Goal: Task Accomplishment & Management: Use online tool/utility

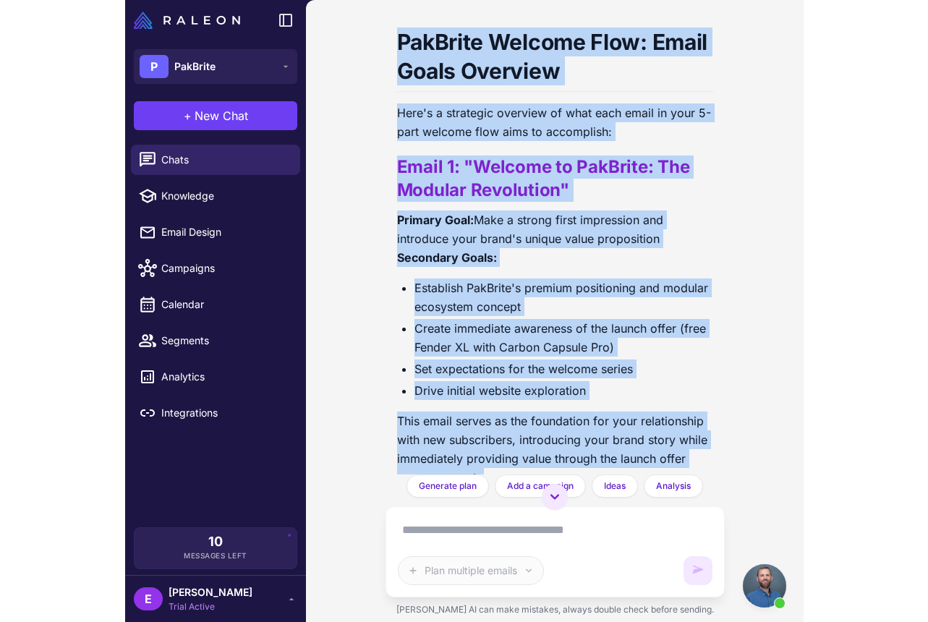
scroll to position [8008, 0]
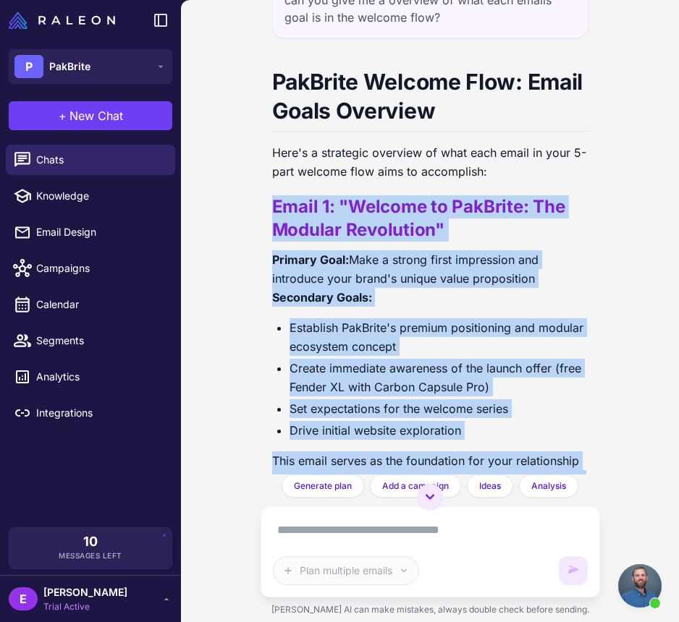
drag, startPoint x: 381, startPoint y: 394, endPoint x: 263, endPoint y: 165, distance: 257.6
click at [263, 165] on div "email Processing Klaviyo data... Welcome Flow Planning for New Customers 8/21/2…" at bounding box center [429, 237] width 339 height 475
copy div "Email 1: "Welcome to PakBrite: The Modular Revolution" Primary Goal: Make a str…"
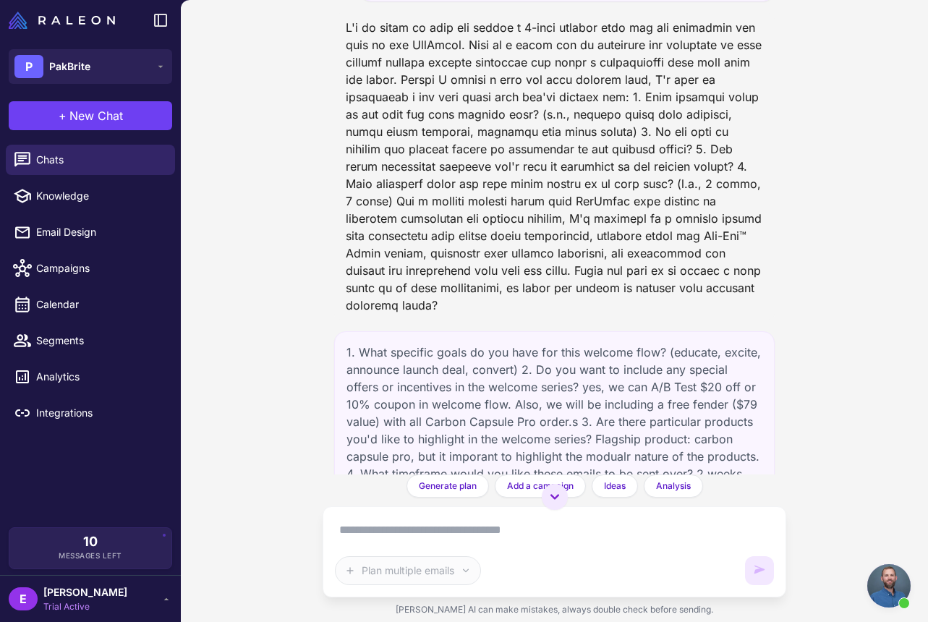
scroll to position [0, 0]
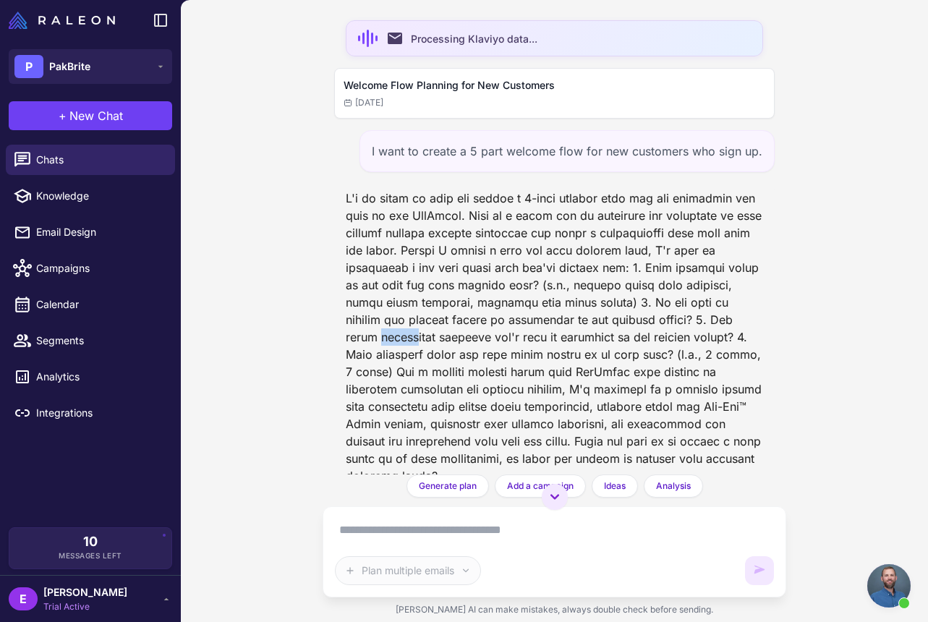
drag, startPoint x: 379, startPoint y: 342, endPoint x: 204, endPoint y: 329, distance: 175.7
click at [213, 333] on div "email Processing Klaviyo data... Welcome Flow Planning for New Customers 8/21/2…" at bounding box center [554, 311] width 747 height 622
click at [110, 171] on link "Chats" at bounding box center [90, 160] width 169 height 30
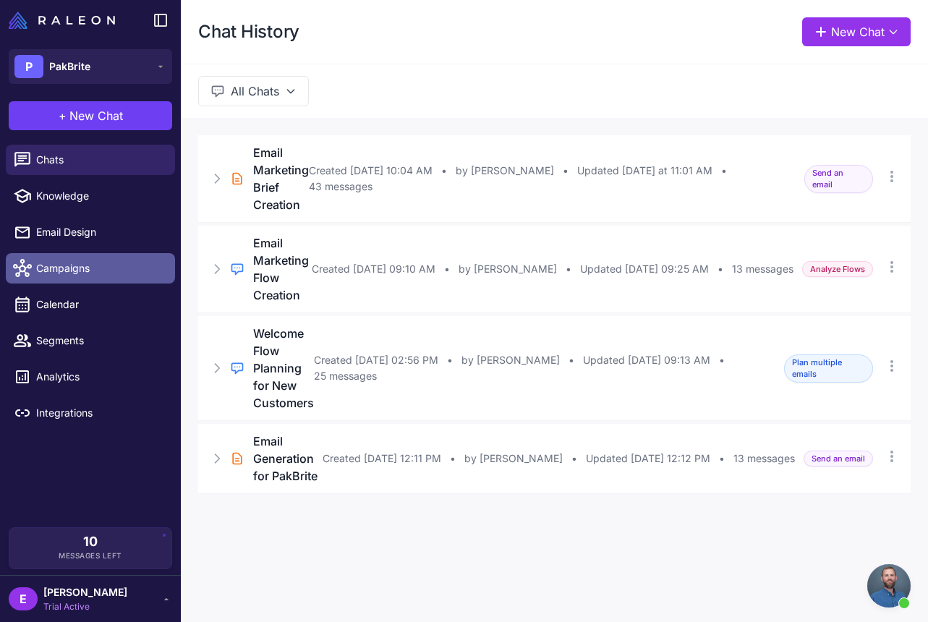
click at [100, 265] on span "Campaigns" at bounding box center [99, 268] width 127 height 16
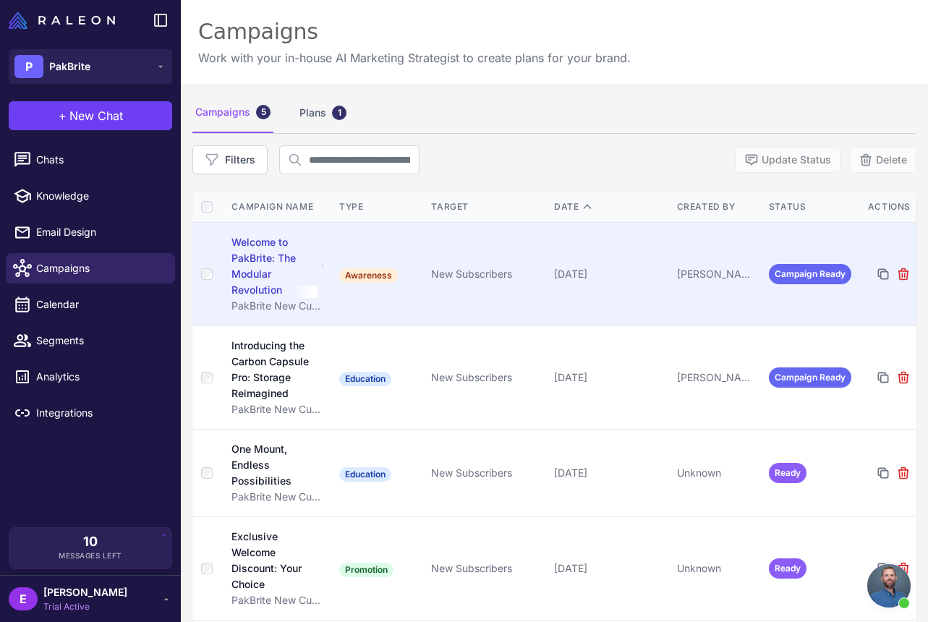
scroll to position [113, 0]
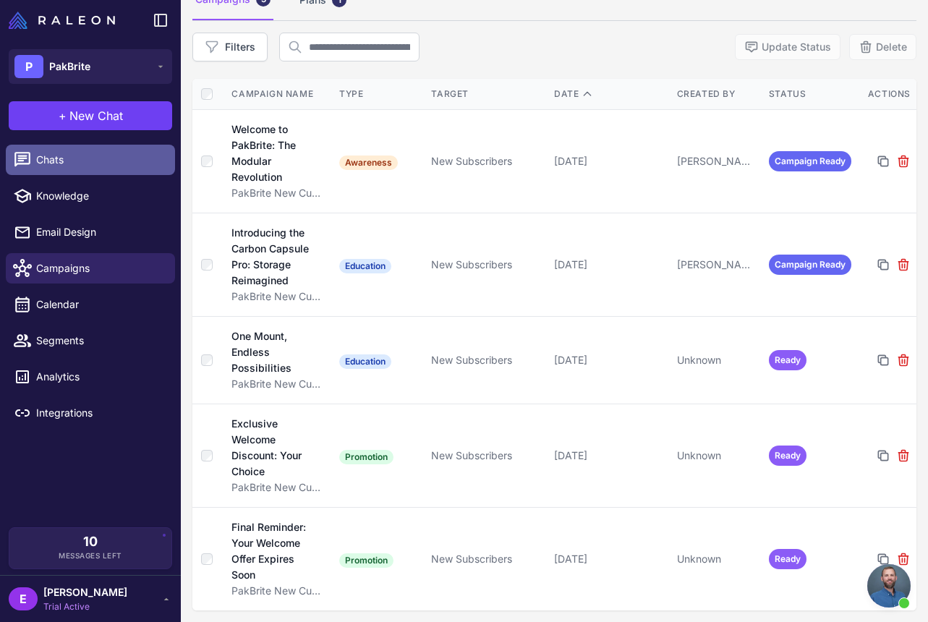
click at [98, 166] on span "Chats" at bounding box center [99, 160] width 127 height 16
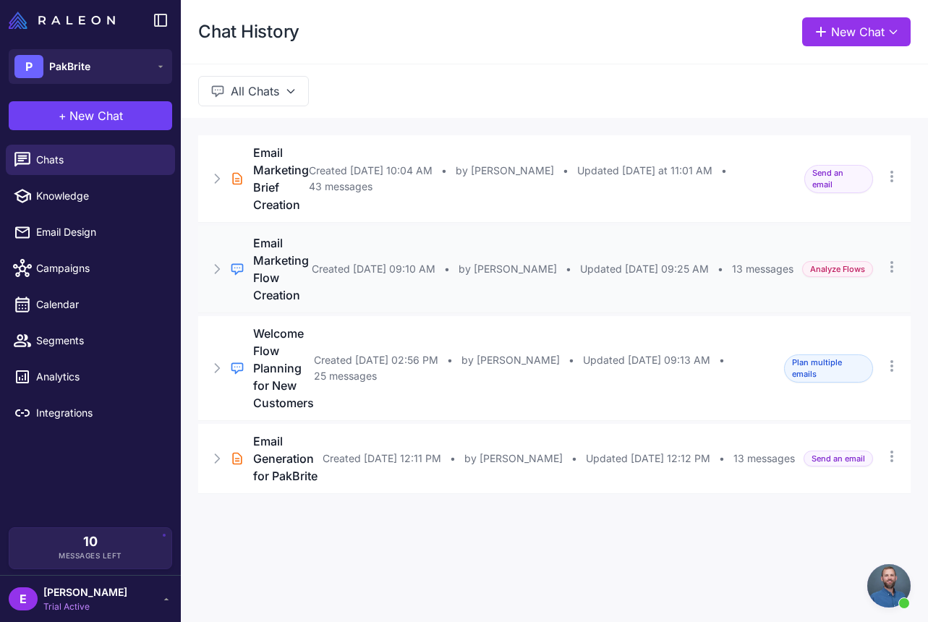
click at [324, 253] on div "Regular Chat Email Marketing Flow Creation Created Aug 26, 2025, 09:10 AM • by …" at bounding box center [554, 269] width 713 height 87
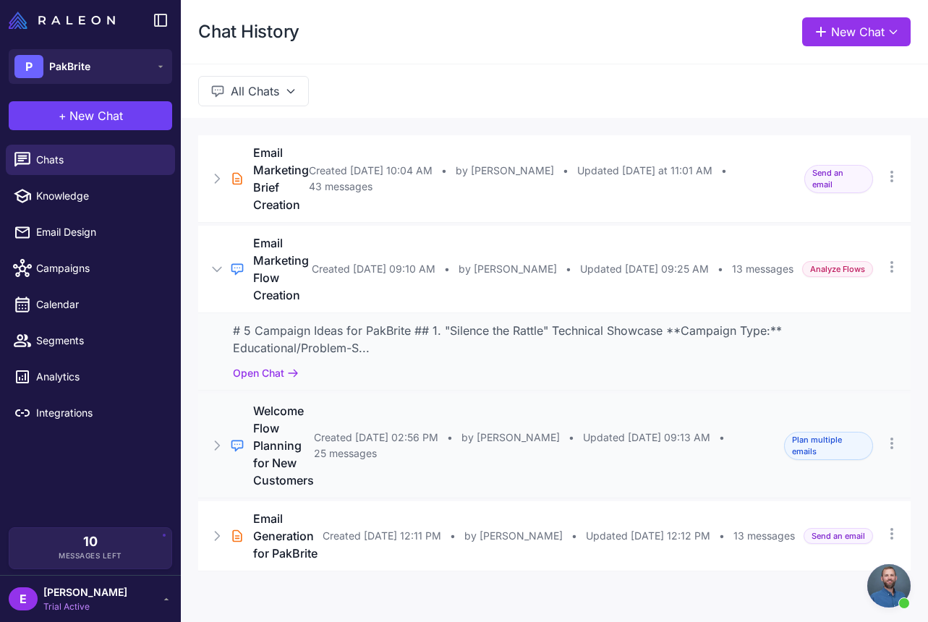
click at [352, 421] on div "Regular Chat Welcome Flow Planning for New Customers Created Aug 21, 2025, 02:5…" at bounding box center [554, 446] width 713 height 104
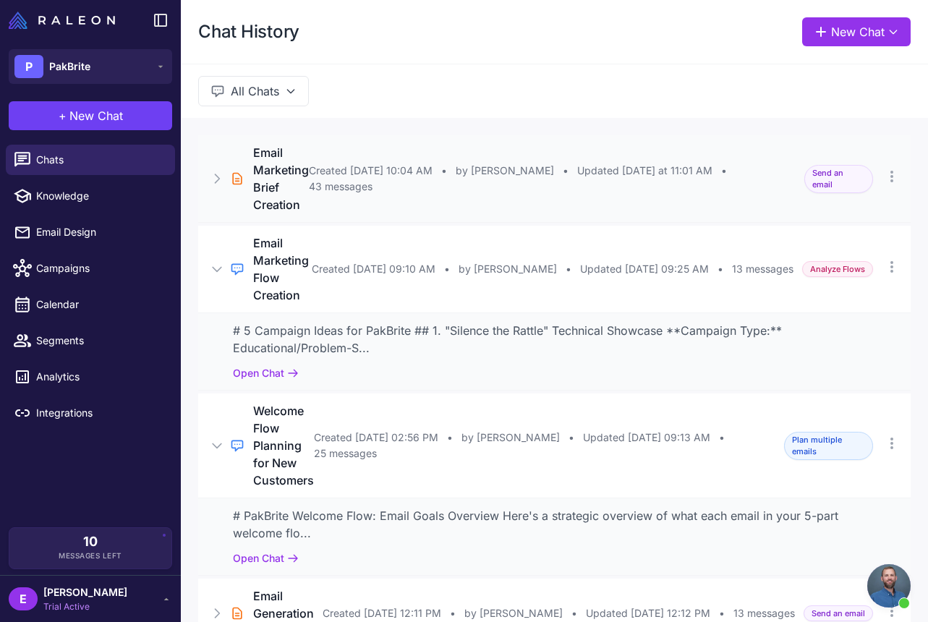
click at [410, 208] on div "Brief Chat Email Marketing Brief Creation Created Aug 25, 2025, 10:04 AM • by E…" at bounding box center [554, 178] width 713 height 87
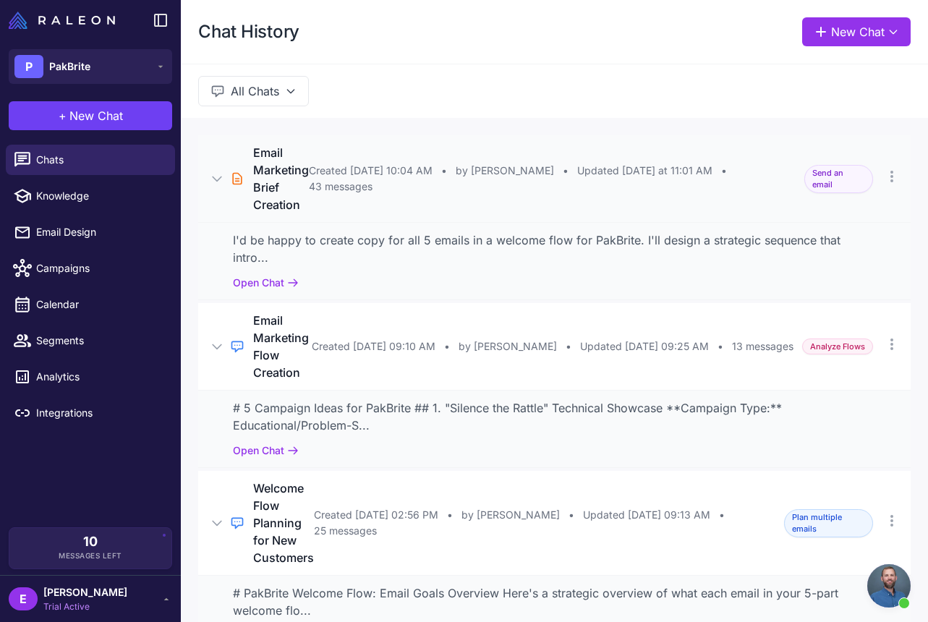
click at [410, 208] on div "Brief Chat Email Marketing Brief Creation Created Aug 25, 2025, 10:04 AM • by E…" at bounding box center [554, 178] width 713 height 87
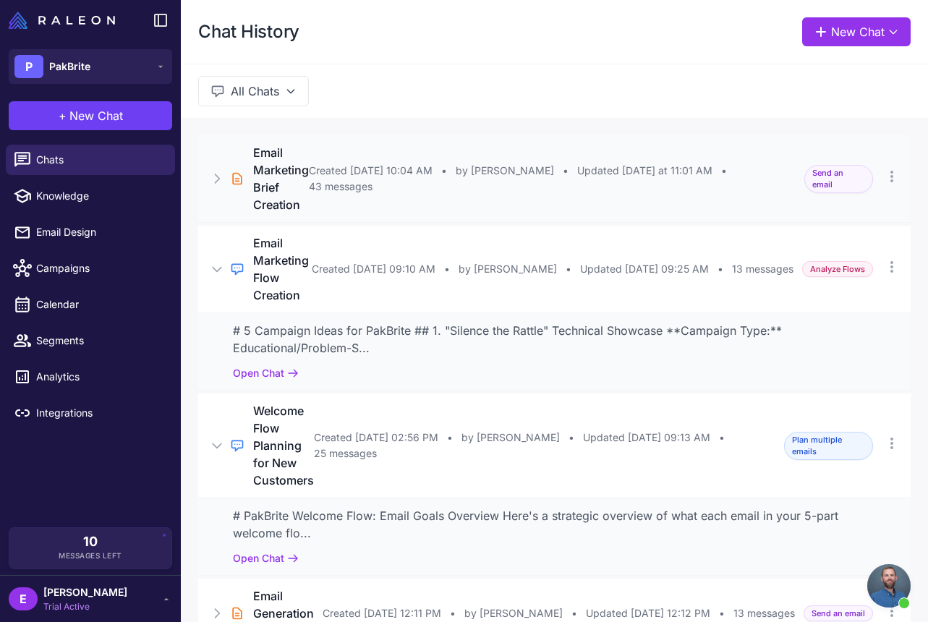
click at [373, 214] on div "Brief Chat Email Marketing Brief Creation Created Aug 25, 2025, 10:04 AM • by E…" at bounding box center [554, 178] width 713 height 87
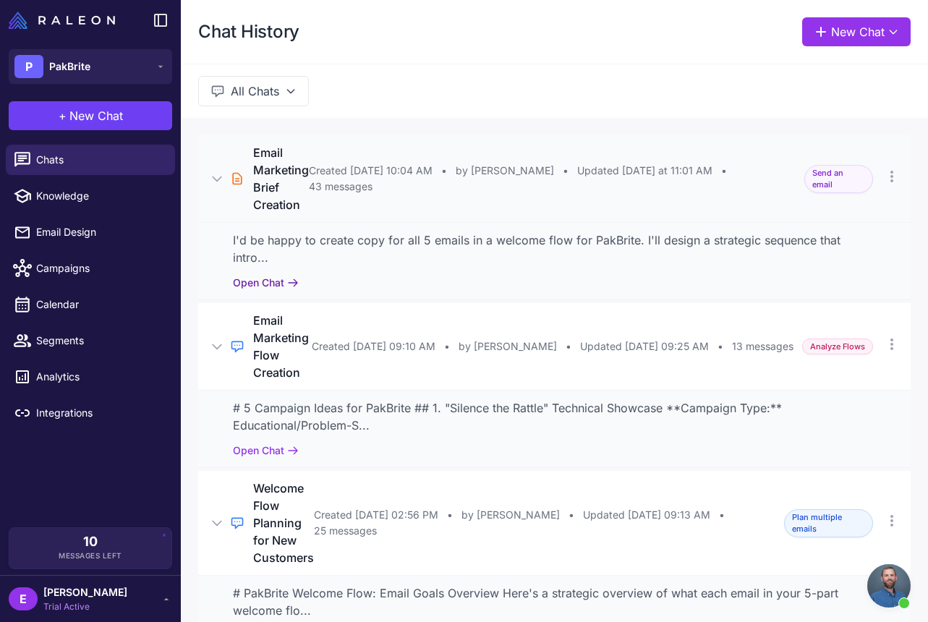
click at [279, 275] on button "Open Chat" at bounding box center [266, 283] width 66 height 16
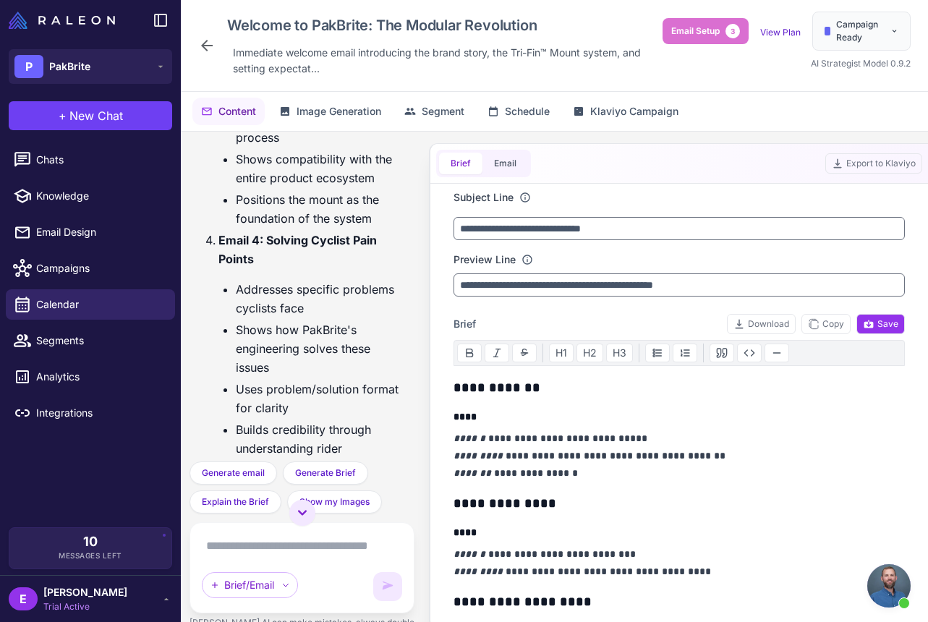
scroll to position [9653, 0]
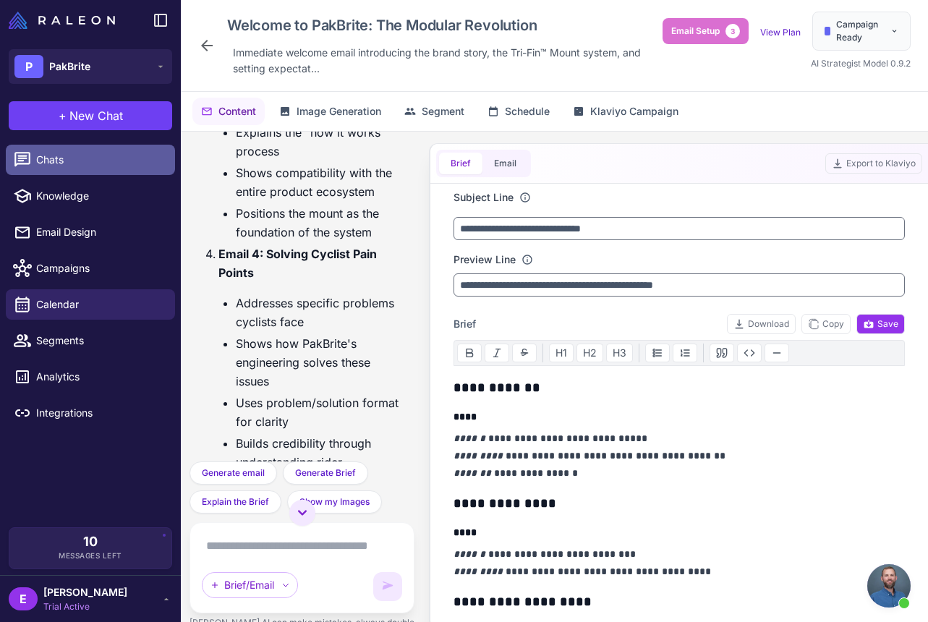
click at [64, 156] on span "Chats" at bounding box center [99, 160] width 127 height 16
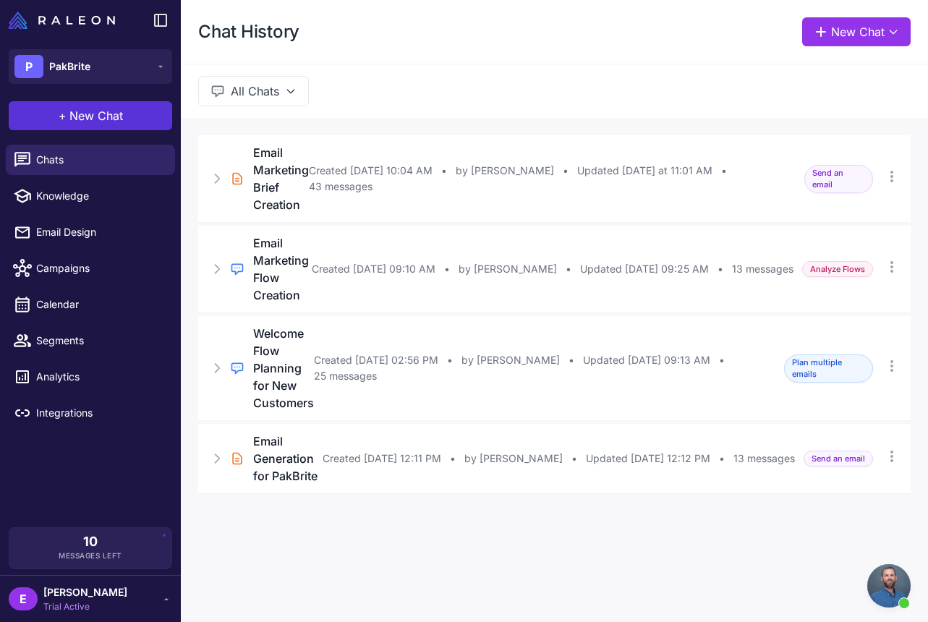
click at [69, 119] on span "New Chat" at bounding box center [96, 115] width 54 height 17
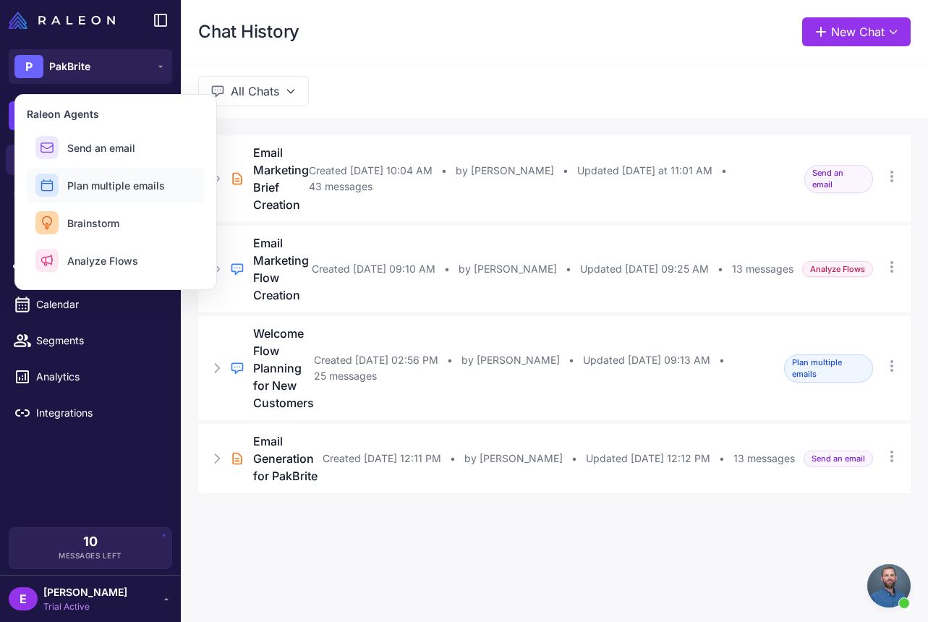
click at [119, 182] on span "Plan multiple emails" at bounding box center [116, 185] width 98 height 15
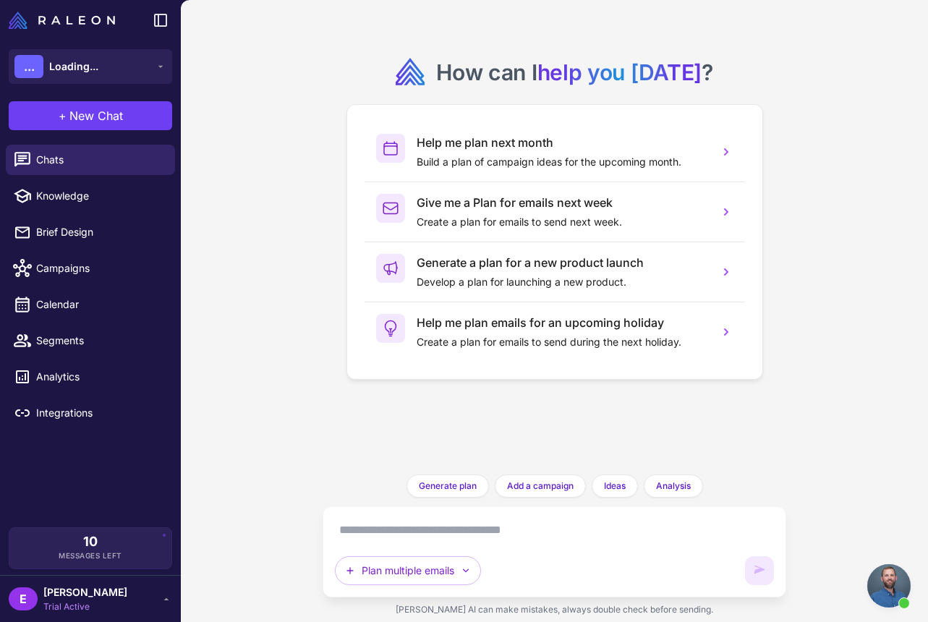
click at [444, 514] on div "Plan multiple emails" at bounding box center [555, 552] width 465 height 91
click at [436, 530] on textarea at bounding box center [555, 530] width 440 height 23
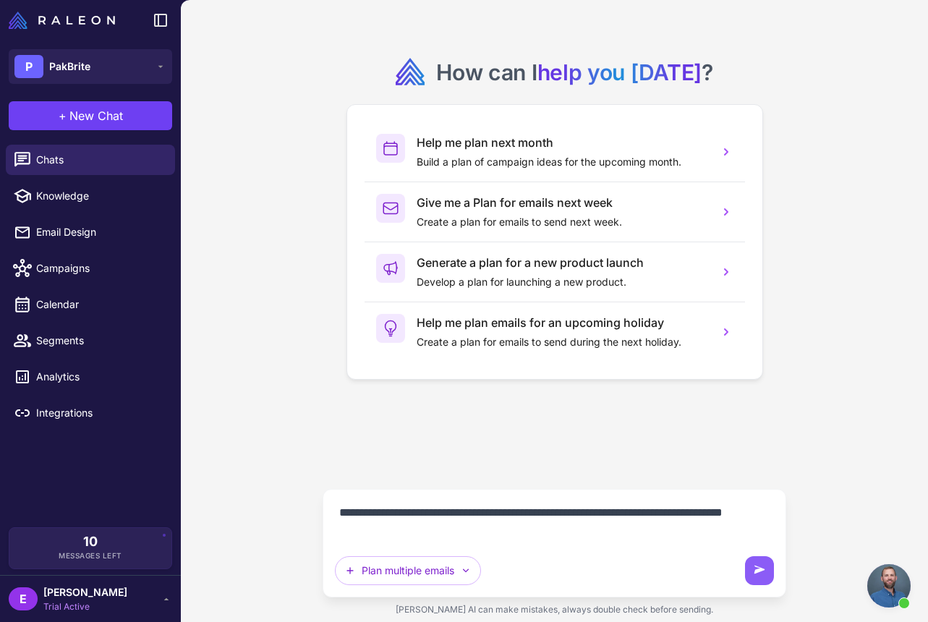
type textarea "**********"
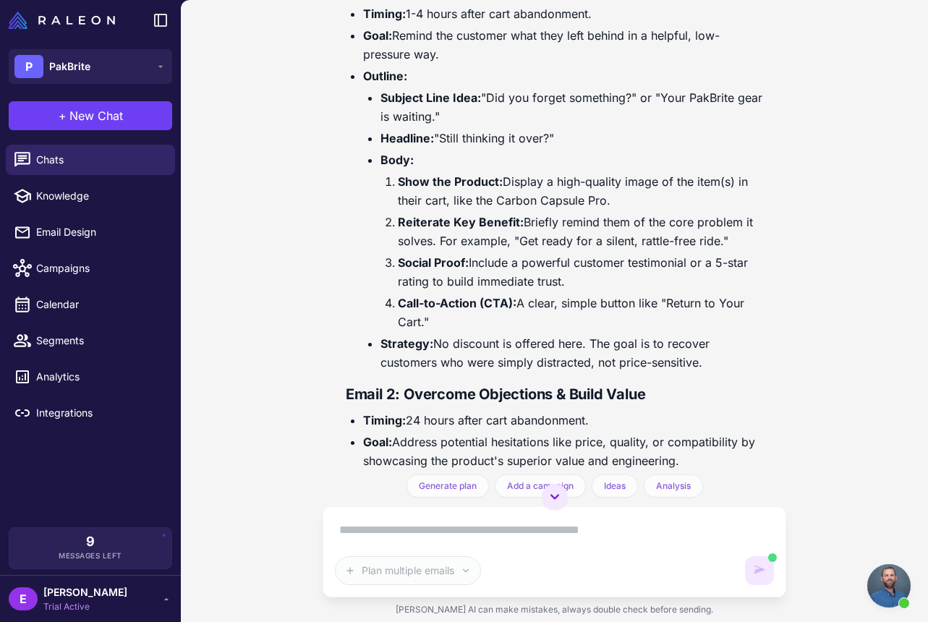
scroll to position [279, 0]
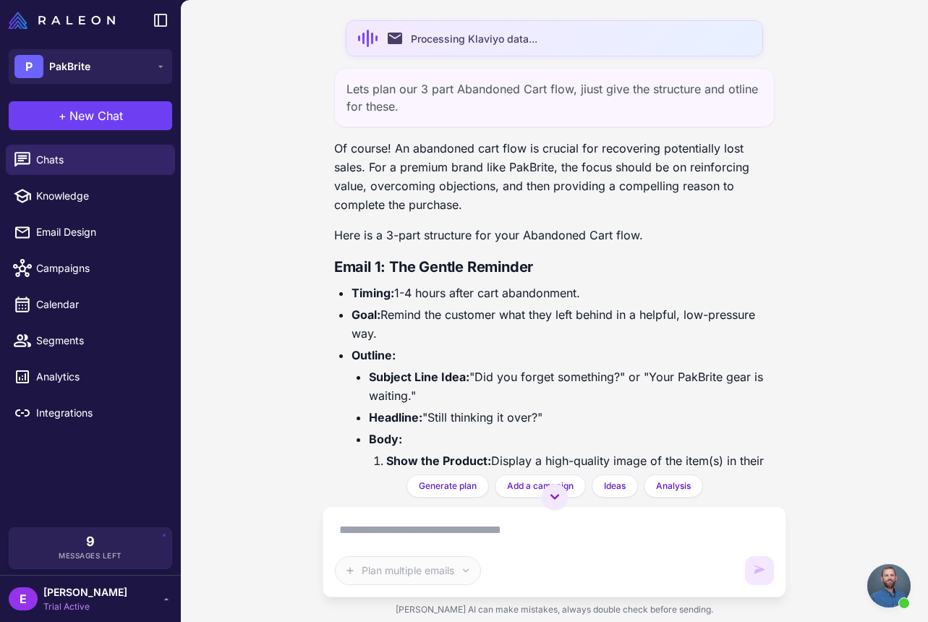
drag, startPoint x: 707, startPoint y: 389, endPoint x: 323, endPoint y: 267, distance: 403.0
click at [323, 267] on div "email Processing Klaviyo data... Lets plan our 3 part Abandoned Cart flow, jius…" at bounding box center [555, 237] width 465 height 475
click at [352, 156] on p "Of course! An abandoned cart flow is crucial for recovering potentially lost sa…" at bounding box center [554, 176] width 441 height 75
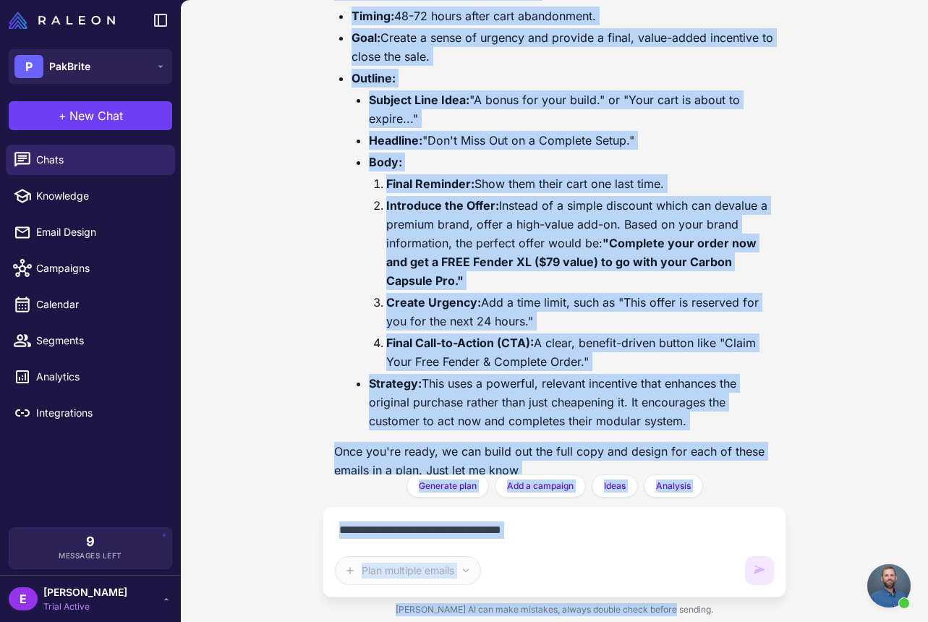
scroll to position [1184, 0]
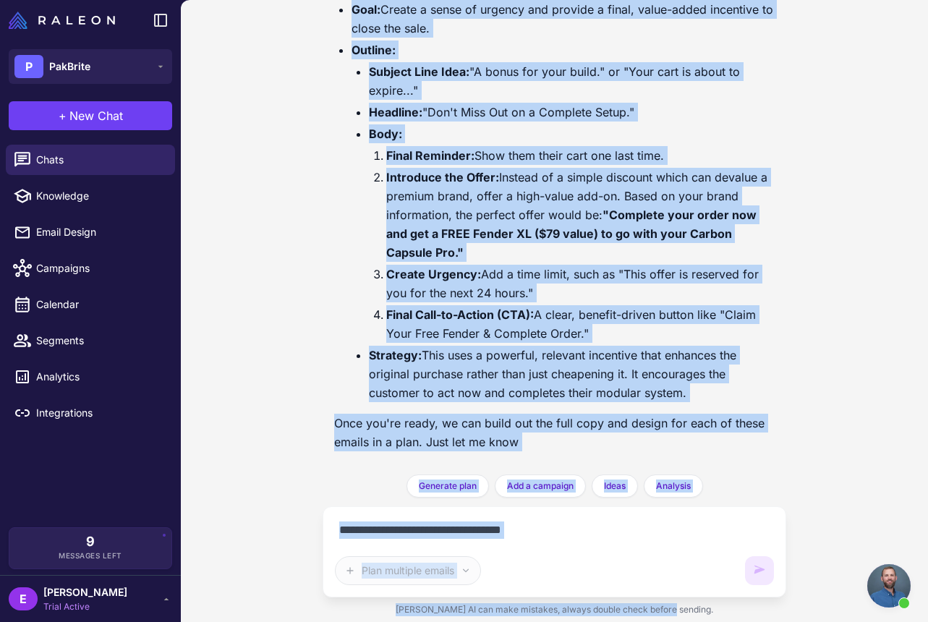
drag, startPoint x: 337, startPoint y: 151, endPoint x: 721, endPoint y: 389, distance: 451.0
copy div "Of course! An abandoned cart flow is crucial for recovering potentially lost sa…"
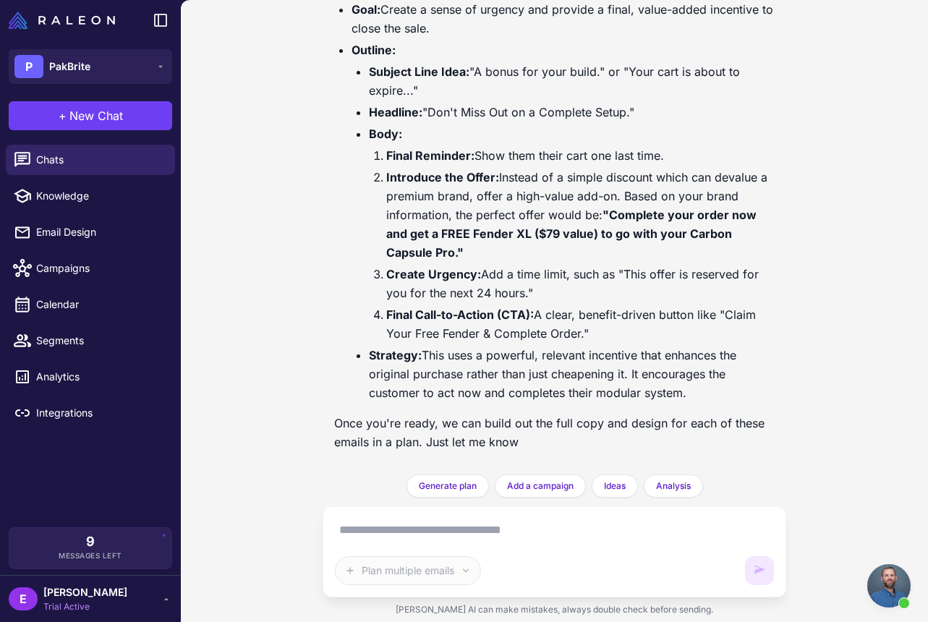
click at [437, 524] on textarea at bounding box center [555, 530] width 440 height 23
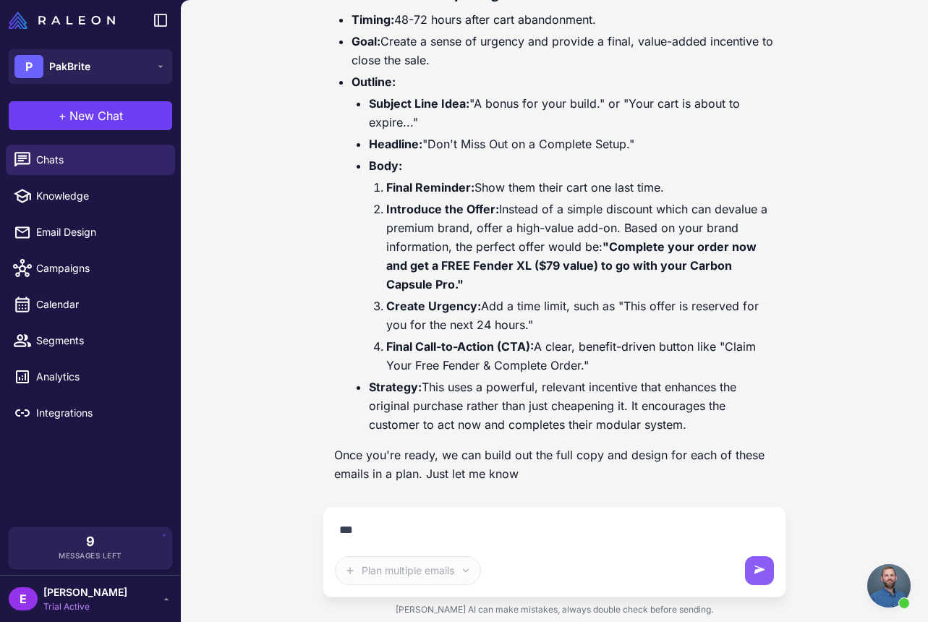
scroll to position [1152, 0]
type textarea "**********"
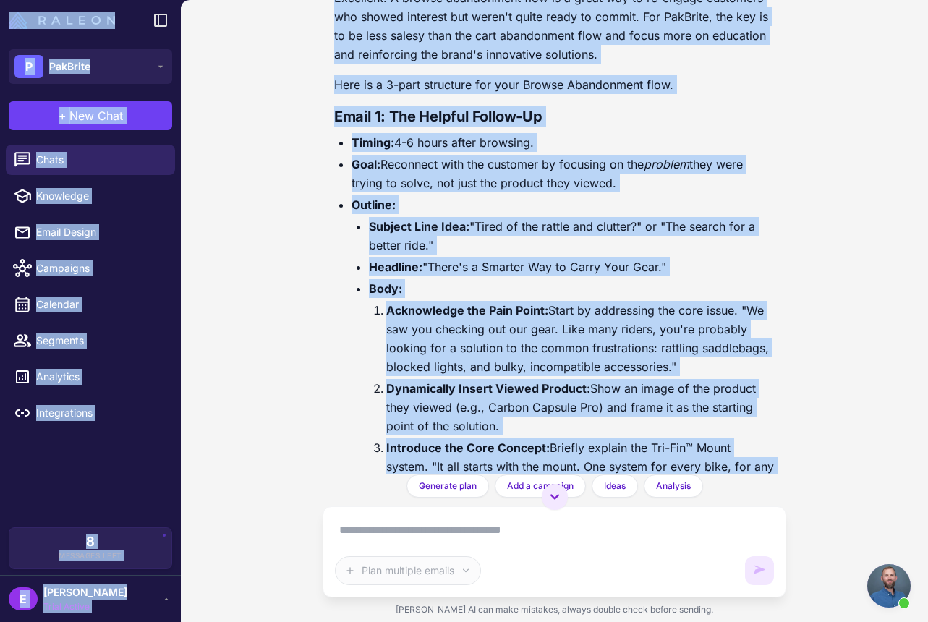
scroll to position [1665, 0]
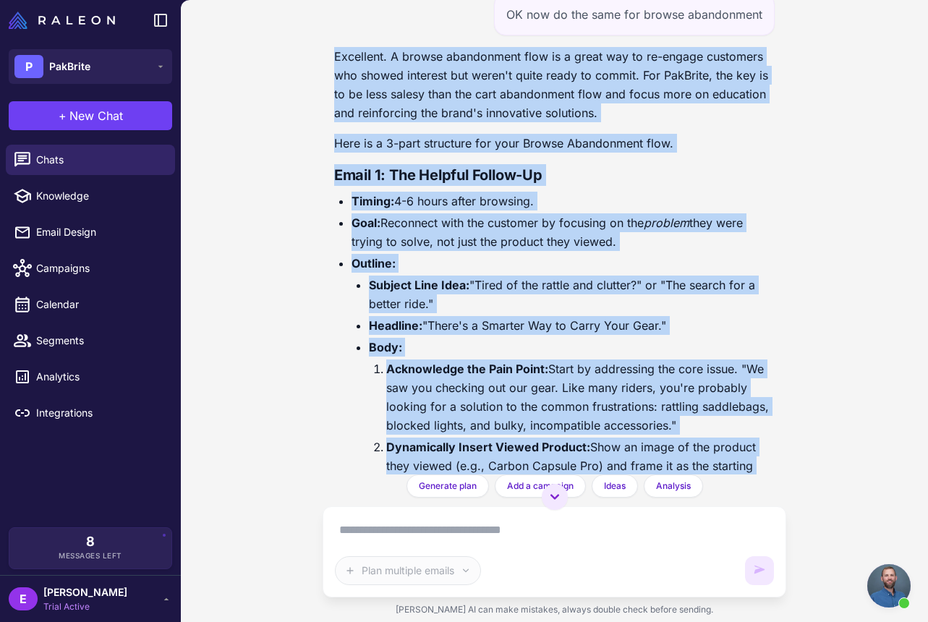
drag, startPoint x: 569, startPoint y: 448, endPoint x: 322, endPoint y: 62, distance: 457.9
click at [323, 62] on div "email Processing Klaviyo data... Lets plan our 3 part Abandoned Cart flow, jius…" at bounding box center [555, 237] width 465 height 475
copy div "Excellent. A browse abandonment flow is a great way to re-engage customers who …"
